Goal: Task Accomplishment & Management: Use online tool/utility

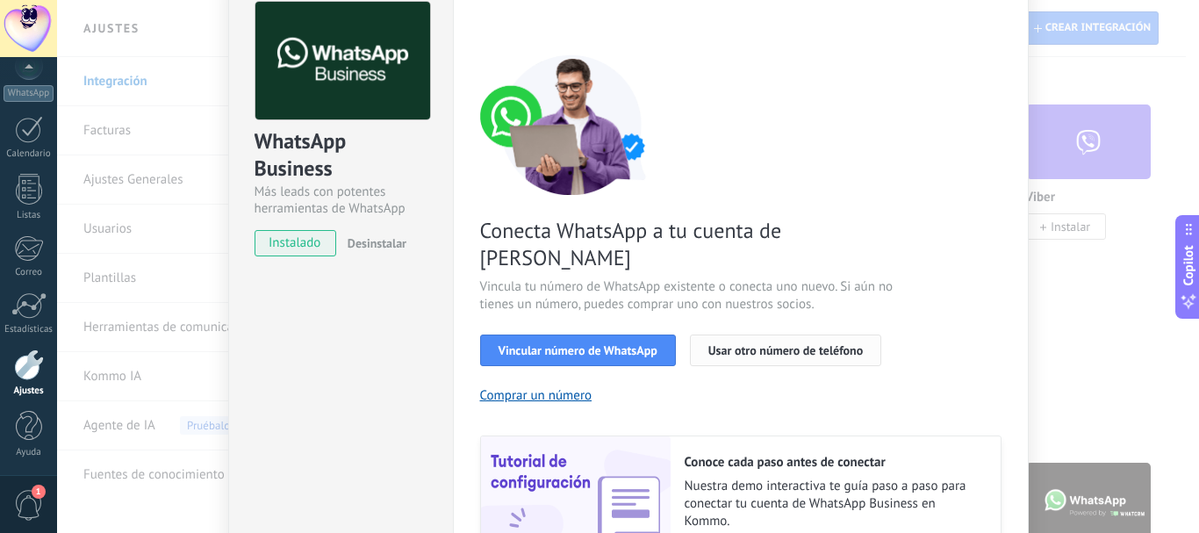
click at [742, 344] on span "Usar otro número de teléfono" at bounding box center [785, 350] width 155 height 12
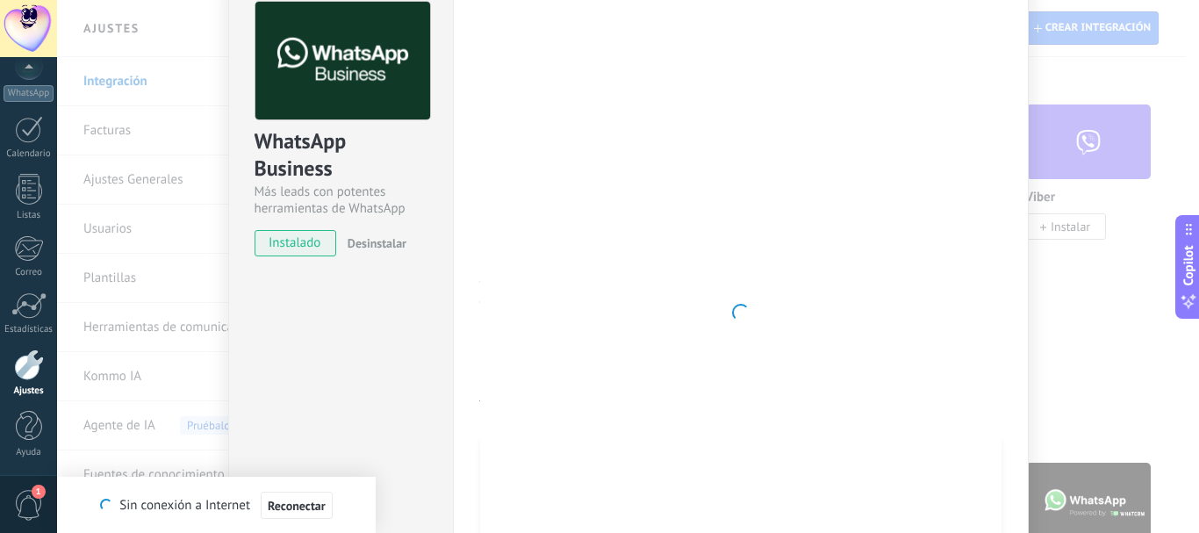
click at [850, 8] on div at bounding box center [740, 313] width 521 height 622
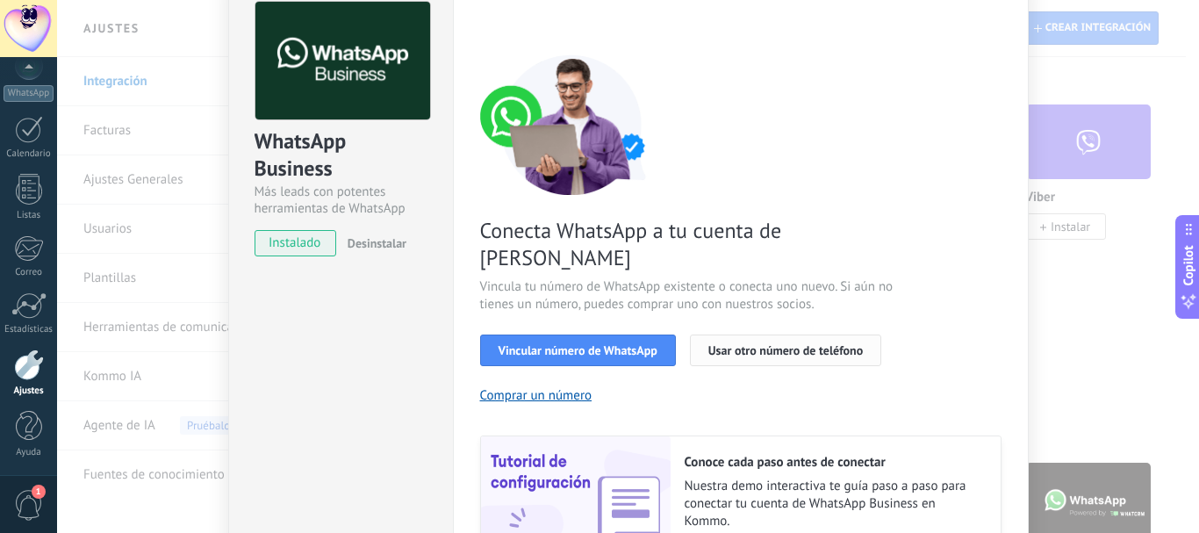
click at [729, 336] on button "Usar otro número de teléfono" at bounding box center [785, 350] width 191 height 32
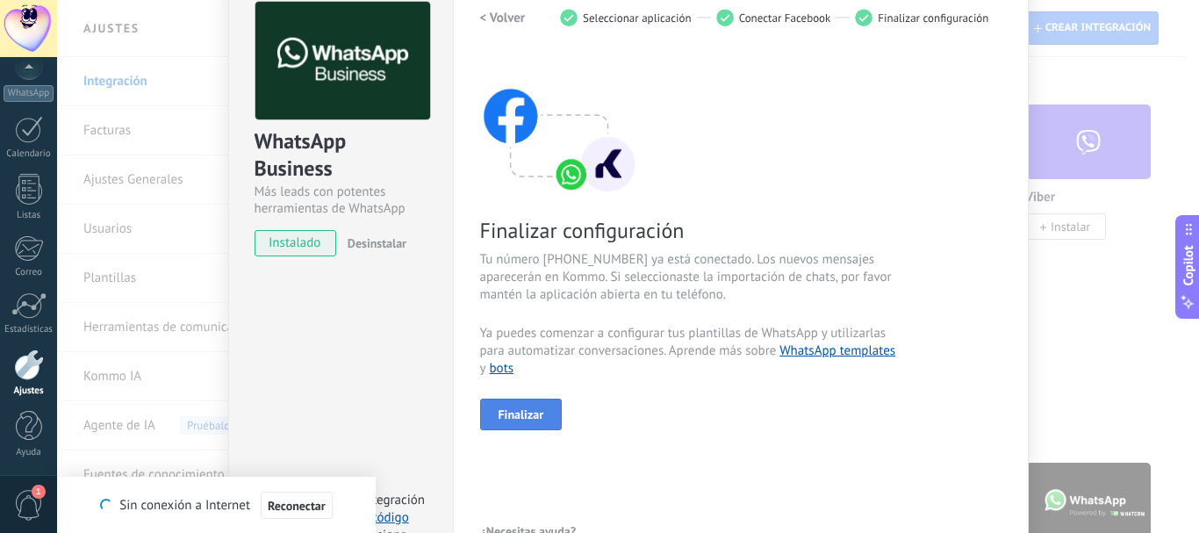
click at [512, 408] on span "Finalizar" at bounding box center [522, 414] width 46 height 12
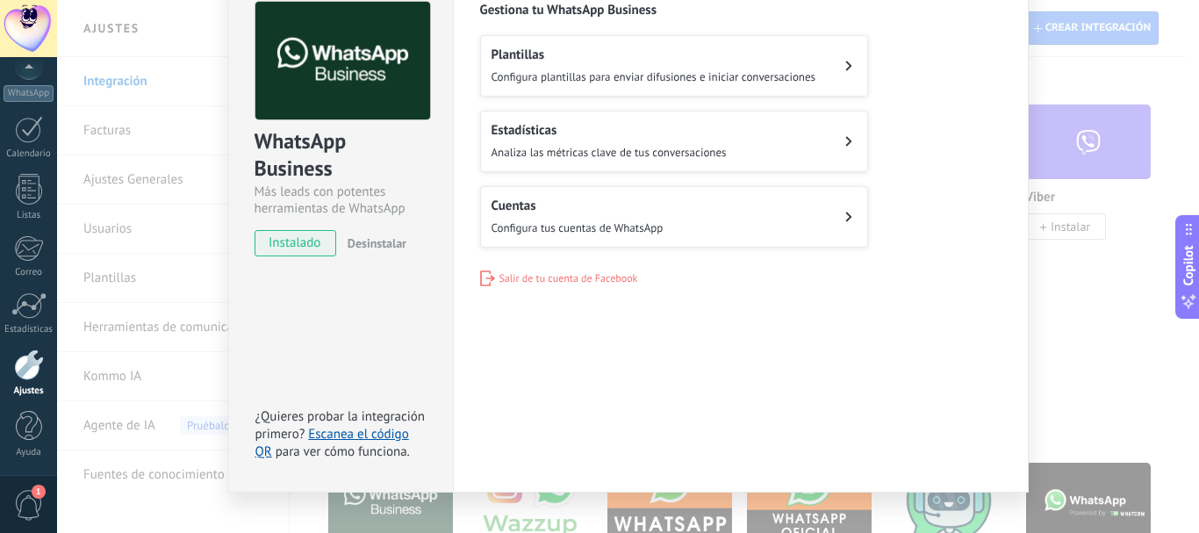
click at [599, 59] on h2 "Plantillas" at bounding box center [654, 55] width 325 height 17
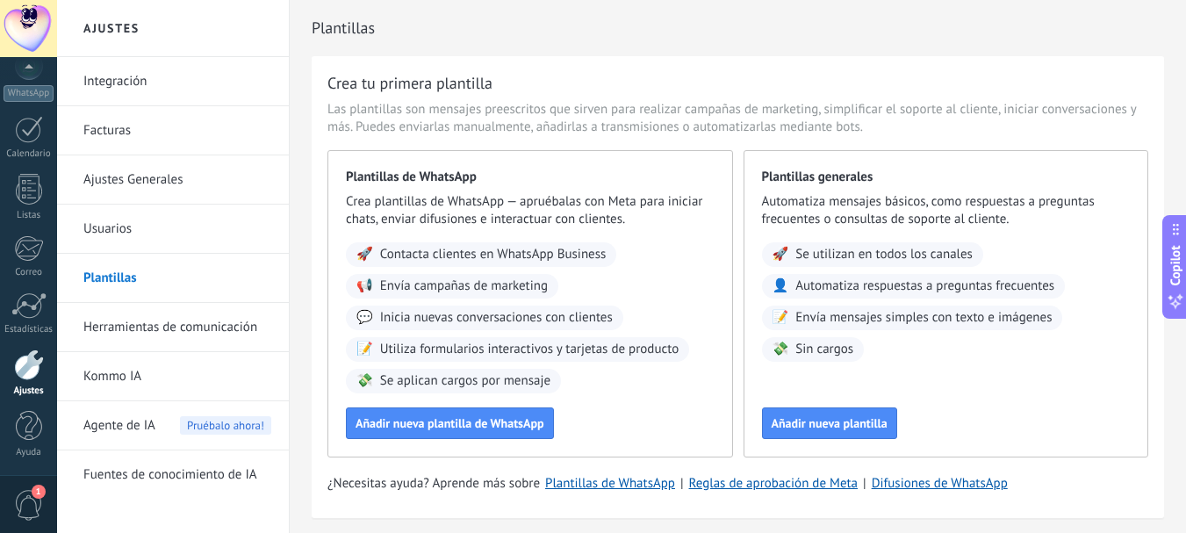
click at [126, 83] on link "Integración" at bounding box center [177, 81] width 188 height 49
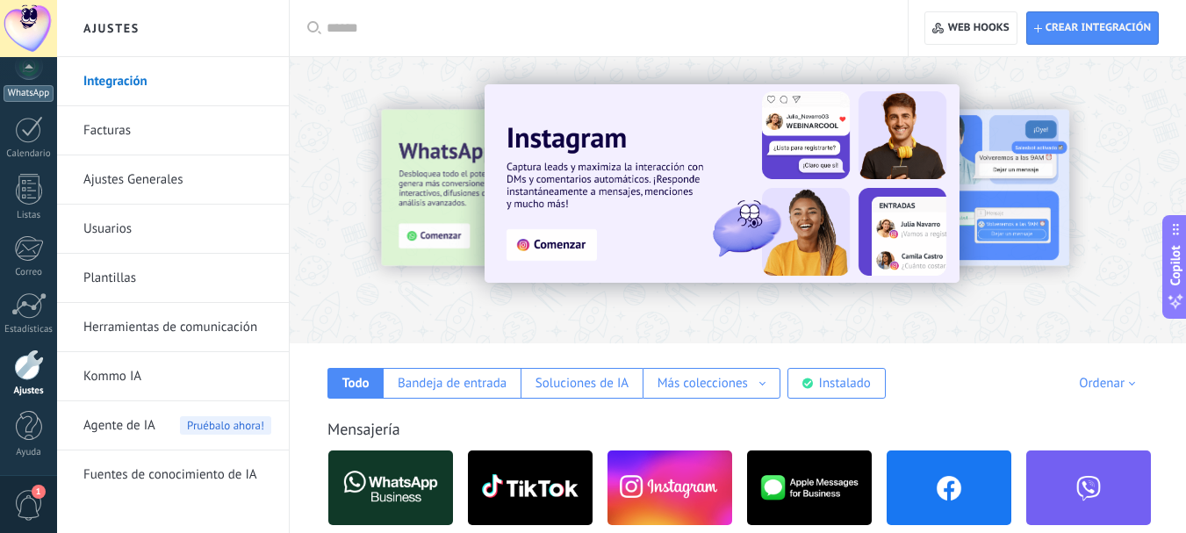
click at [24, 83] on link "WhatsApp" at bounding box center [28, 77] width 57 height 50
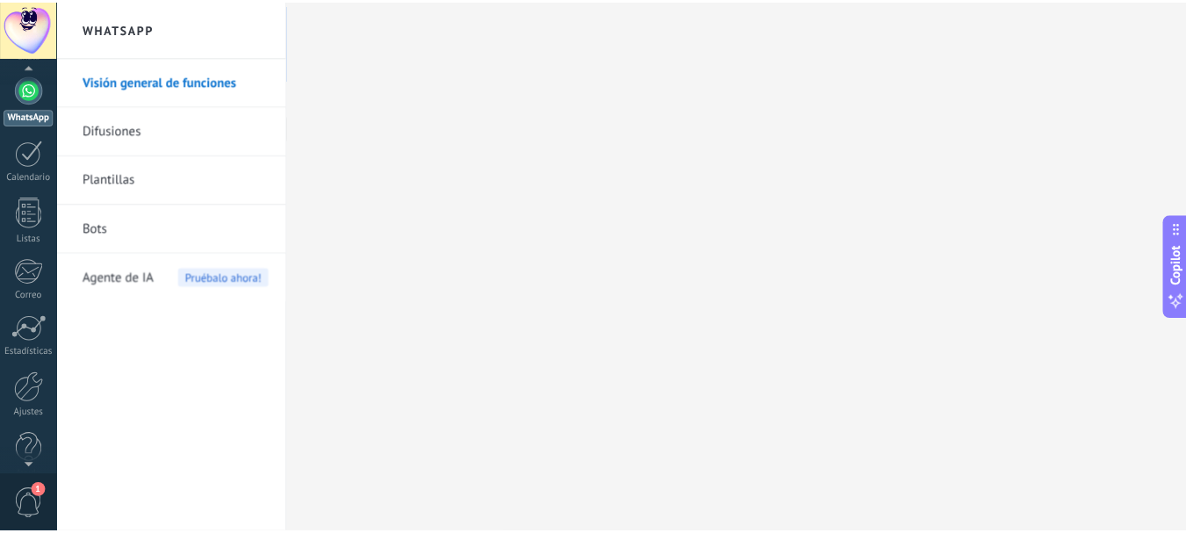
scroll to position [198, 0]
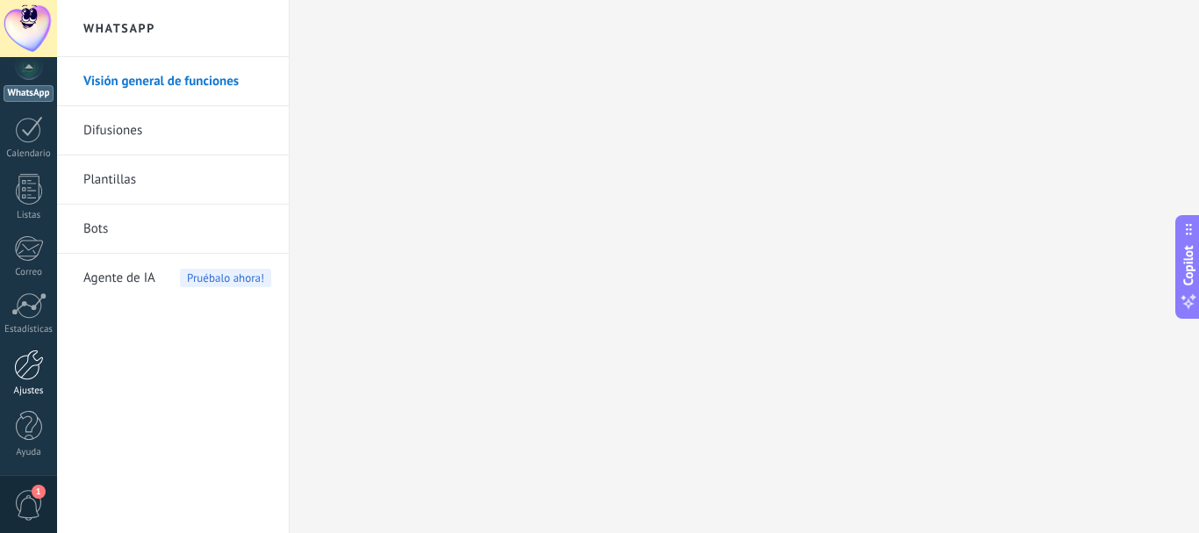
click at [32, 359] on div at bounding box center [29, 364] width 30 height 31
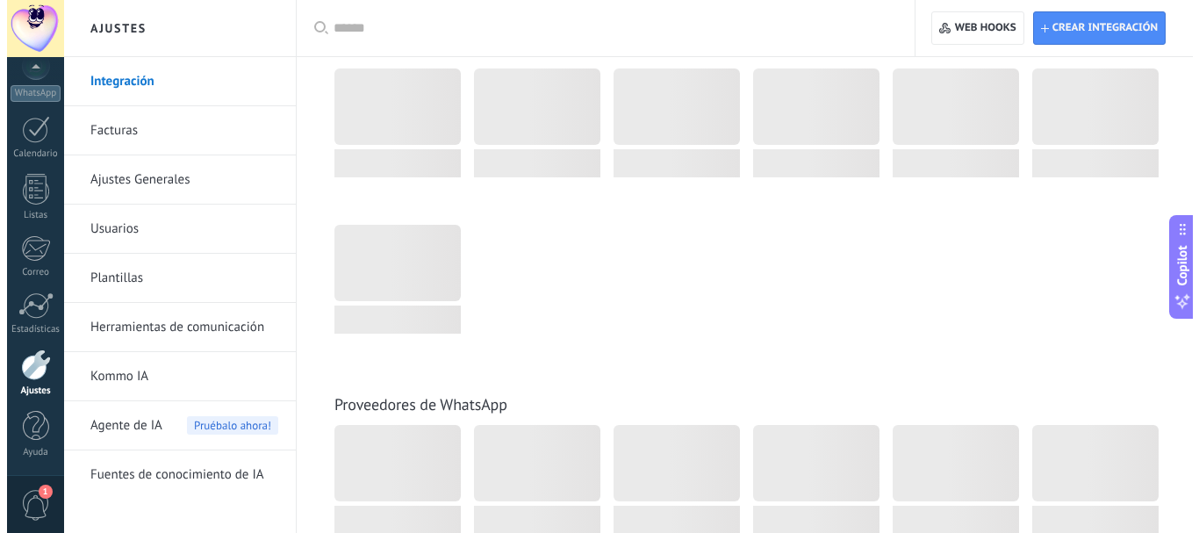
scroll to position [413, 0]
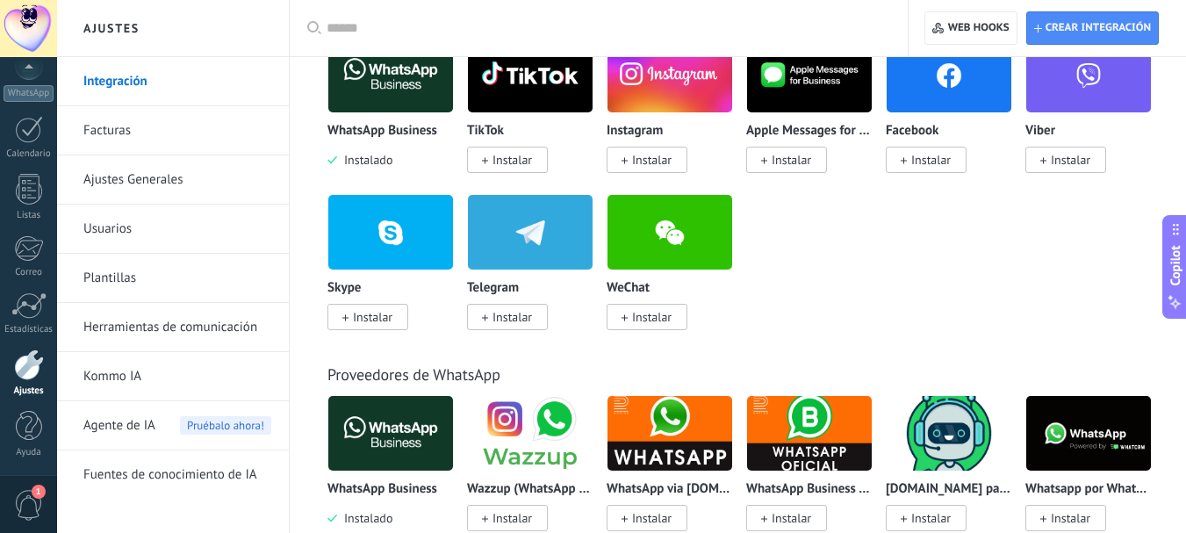
click at [410, 433] on img at bounding box center [390, 433] width 125 height 85
